Goal: Task Accomplishment & Management: Use online tool/utility

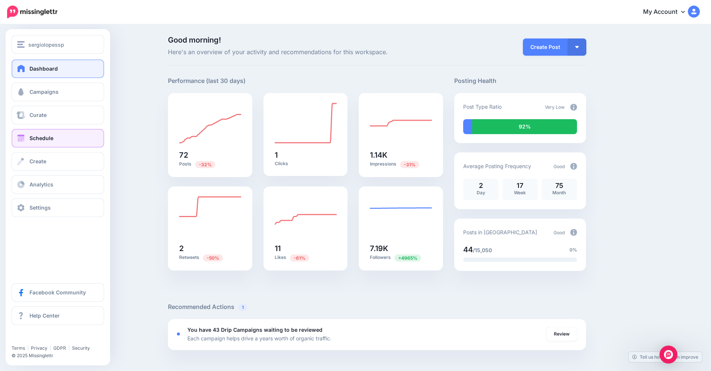
click at [22, 133] on link "Schedule" at bounding box center [58, 138] width 93 height 19
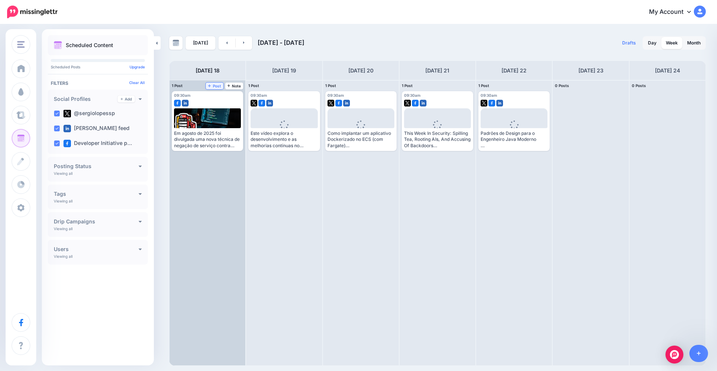
click at [218, 88] on link "Post" at bounding box center [215, 86] width 18 height 7
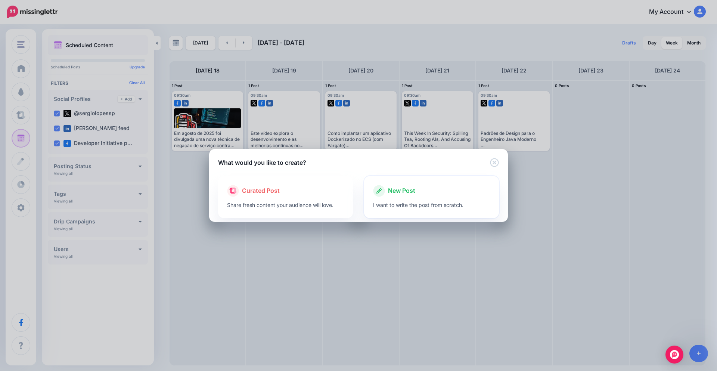
click at [426, 195] on div "New Post" at bounding box center [431, 191] width 117 height 12
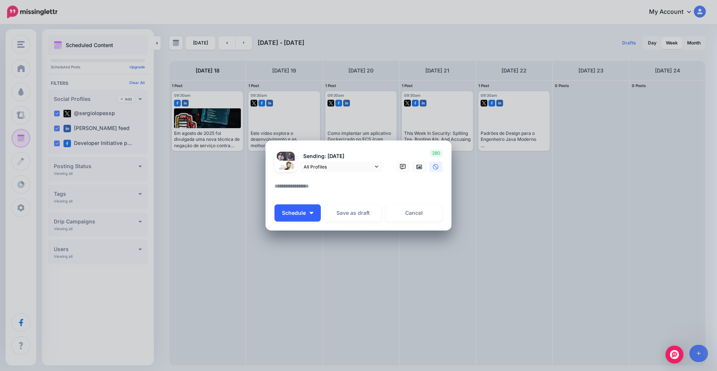
click at [300, 216] on button "Schedule" at bounding box center [297, 212] width 46 height 17
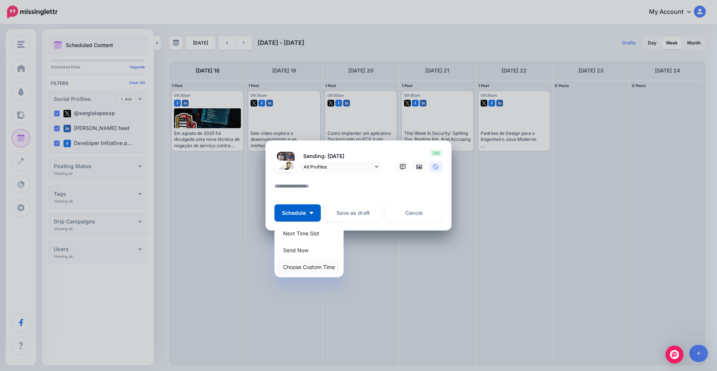
click at [301, 270] on link "Choose Custom Time" at bounding box center [308, 266] width 63 height 15
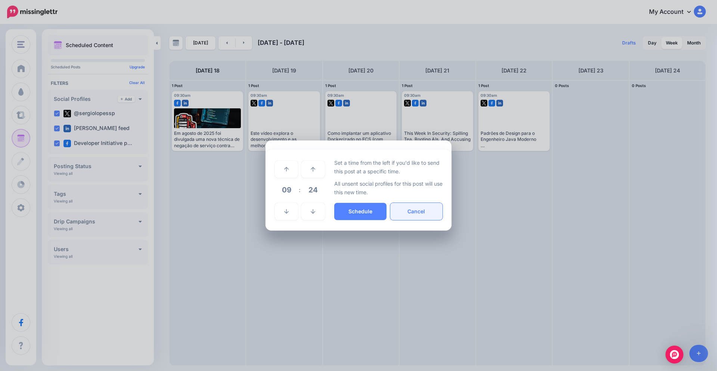
click at [431, 211] on button "Cancel" at bounding box center [416, 211] width 52 height 17
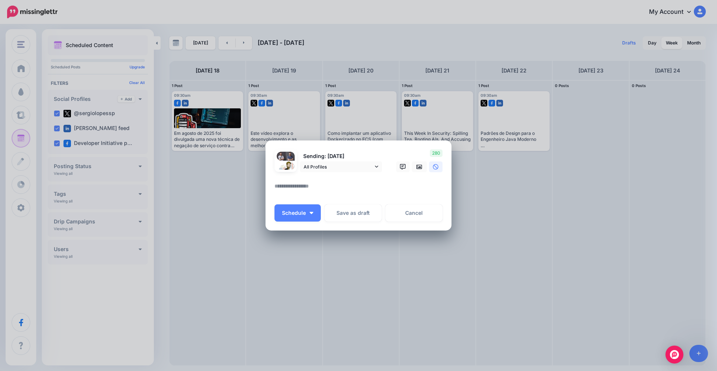
click at [292, 187] on textarea at bounding box center [360, 188] width 172 height 15
click at [420, 167] on icon at bounding box center [419, 166] width 6 height 4
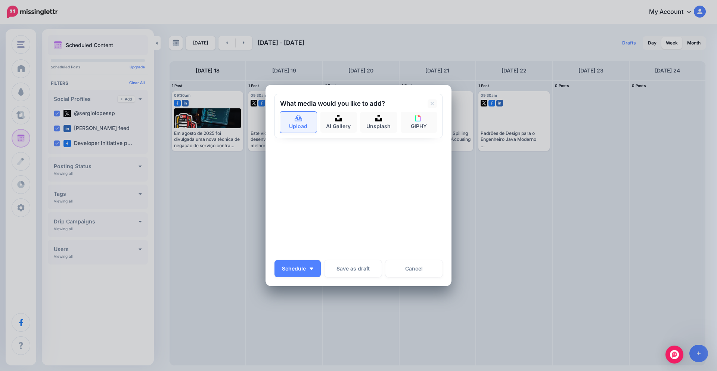
click at [286, 120] on link "Upload" at bounding box center [298, 122] width 37 height 21
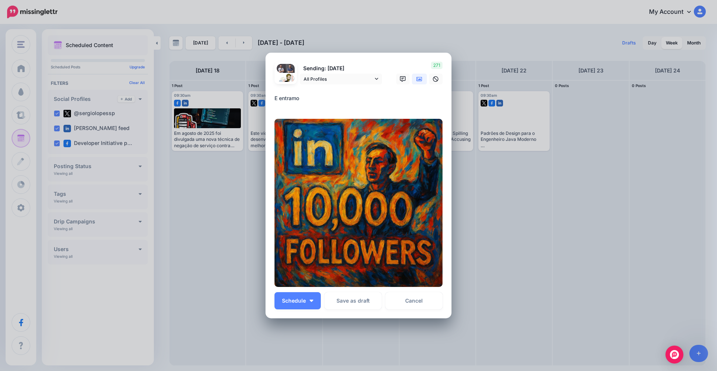
click at [324, 97] on textarea "*********" at bounding box center [360, 101] width 172 height 15
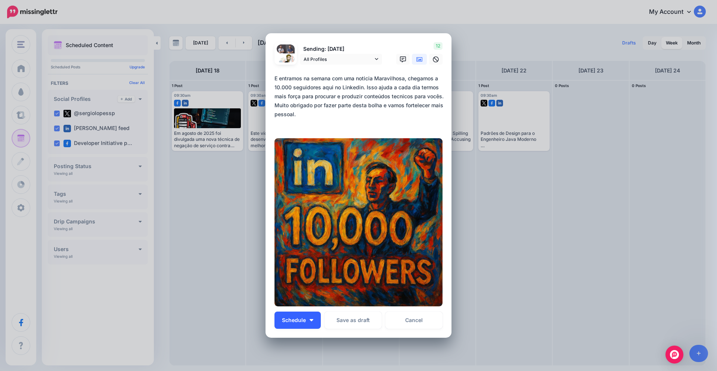
type textarea "**********"
click at [305, 320] on button "Schedule" at bounding box center [297, 319] width 46 height 17
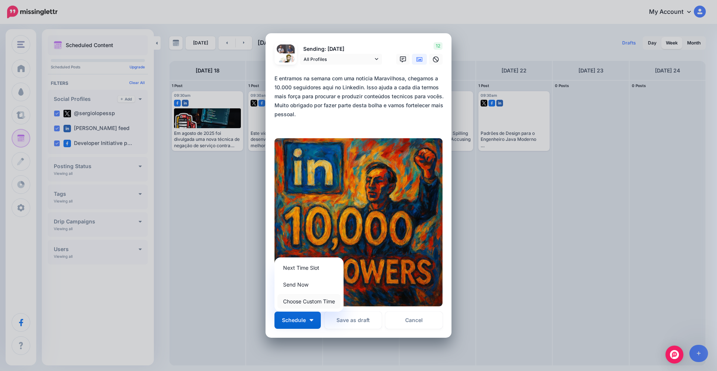
click at [315, 306] on link "Choose Custom Time" at bounding box center [308, 301] width 63 height 15
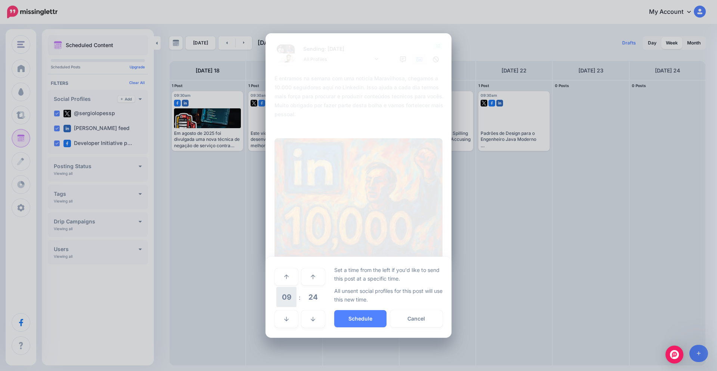
click at [286, 294] on span "09" at bounding box center [286, 297] width 20 height 20
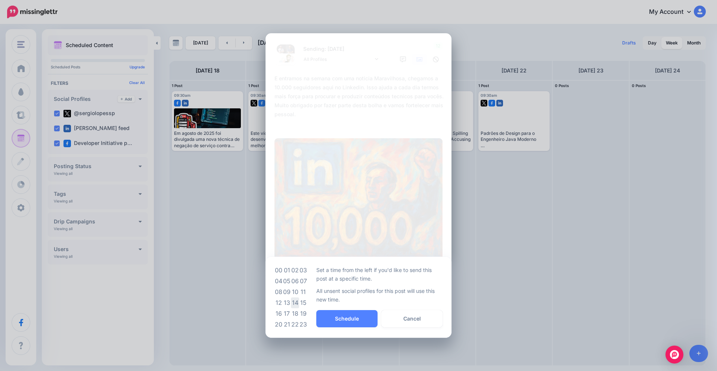
click at [293, 301] on td "14" at bounding box center [295, 302] width 8 height 11
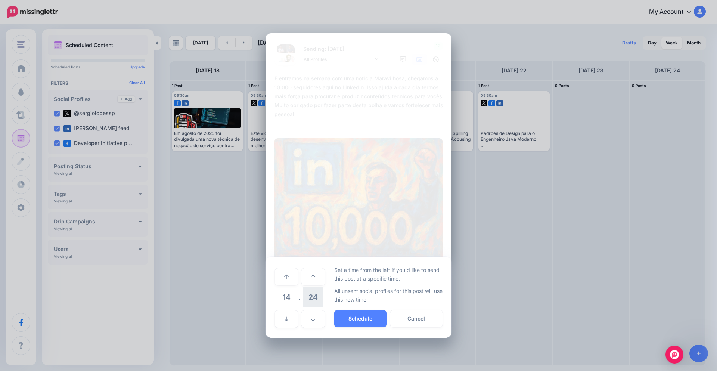
click at [310, 296] on span "24" at bounding box center [313, 297] width 20 height 20
click at [293, 299] on td "30" at bounding box center [295, 297] width 8 height 21
click at [361, 314] on button "Schedule" at bounding box center [360, 318] width 52 height 17
